Goal: Task Accomplishment & Management: Use online tool/utility

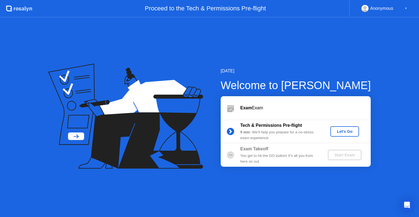
click at [340, 130] on div "Let's Go" at bounding box center [345, 131] width 24 height 4
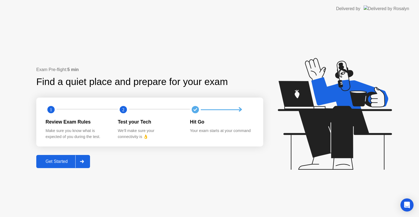
click at [61, 157] on button "Get Started" at bounding box center [63, 161] width 54 height 13
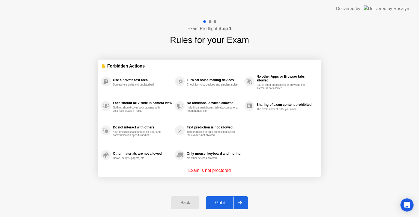
click at [222, 201] on div "Got it" at bounding box center [221, 202] width 26 height 5
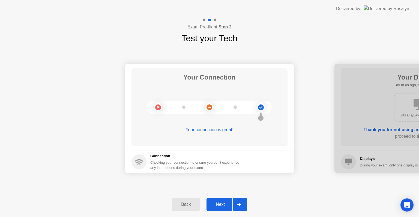
click at [222, 202] on div "Next" at bounding box center [220, 204] width 24 height 5
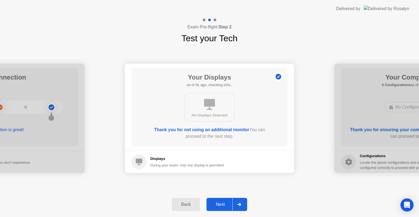
click at [222, 202] on div "Next" at bounding box center [220, 204] width 24 height 5
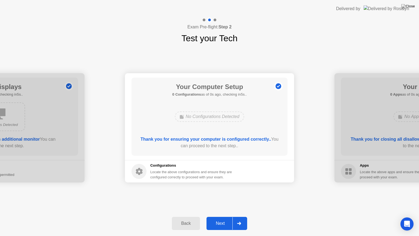
click at [222, 207] on div "Your Connection Your connection is great! Connection Checking your connection t…" at bounding box center [209, 128] width 419 height 166
click at [222, 216] on div "Next" at bounding box center [220, 223] width 24 height 5
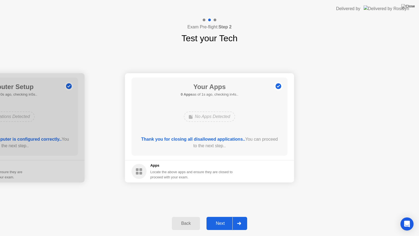
click at [222, 216] on div "Next" at bounding box center [220, 223] width 24 height 5
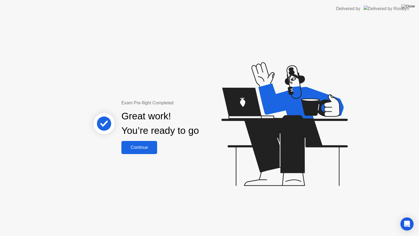
click at [148, 146] on div "Continue" at bounding box center [139, 147] width 32 height 5
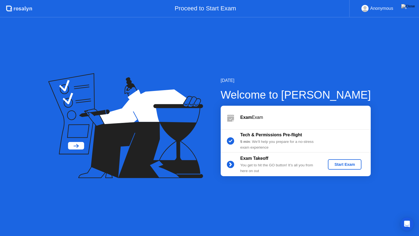
click at [340, 164] on div "Start Exam" at bounding box center [344, 164] width 29 height 4
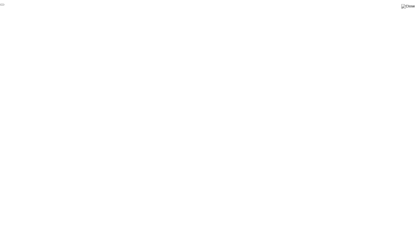
click div "End Proctoring Session"
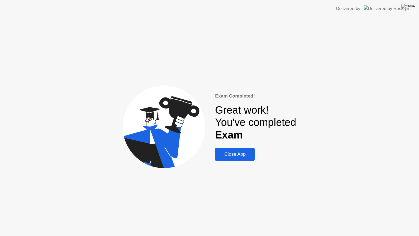
click at [228, 156] on div "Close App" at bounding box center [235, 153] width 37 height 5
